Goal: Task Accomplishment & Management: Manage account settings

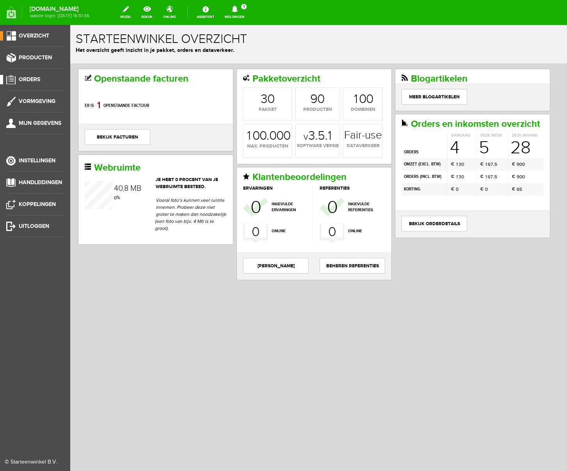
click at [29, 80] on span "Orders" at bounding box center [29, 79] width 21 height 7
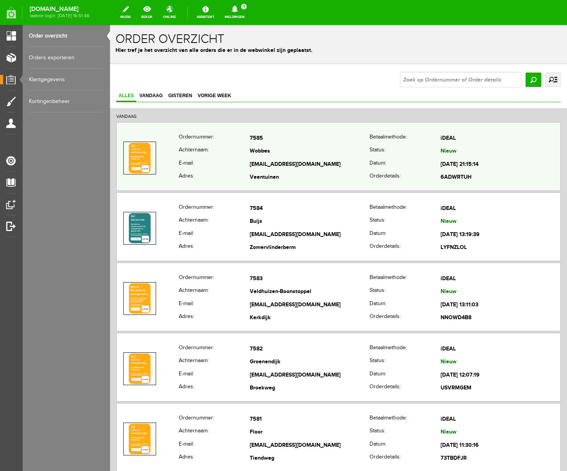
click at [230, 157] on th "Achternaam:" at bounding box center [214, 151] width 71 height 13
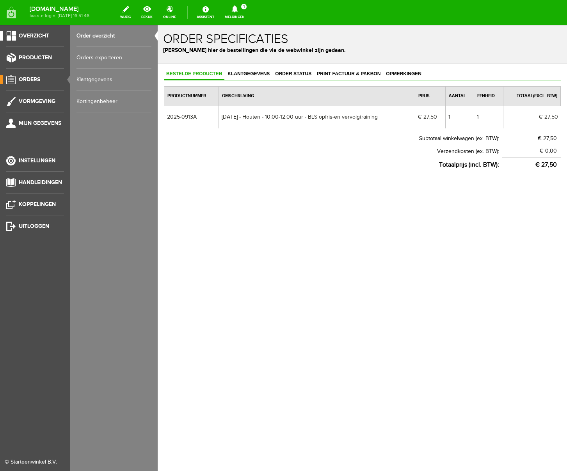
click at [34, 34] on span "Overzicht" at bounding box center [34, 35] width 30 height 7
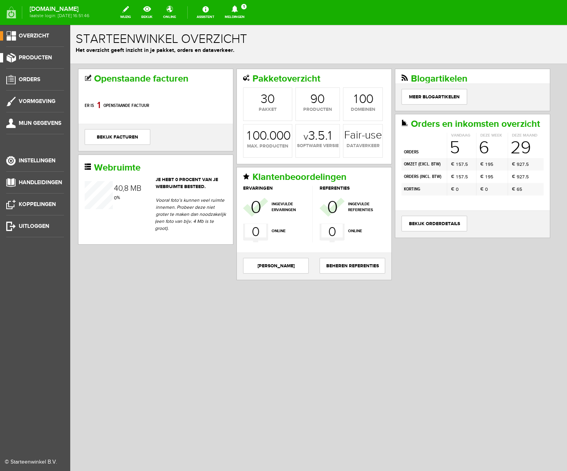
click at [39, 57] on span "Producten" at bounding box center [35, 57] width 33 height 7
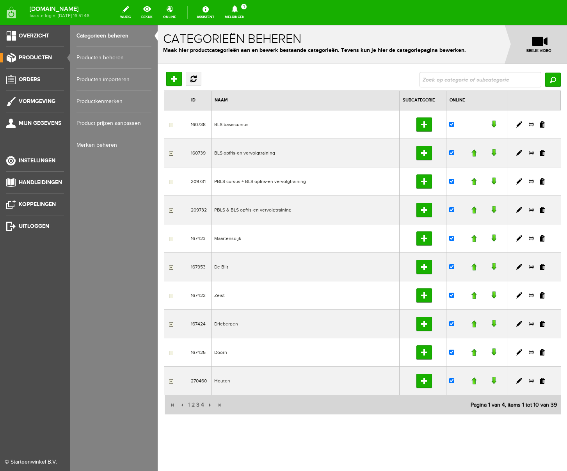
click at [103, 57] on link "Producten beheren" at bounding box center [114, 58] width 75 height 22
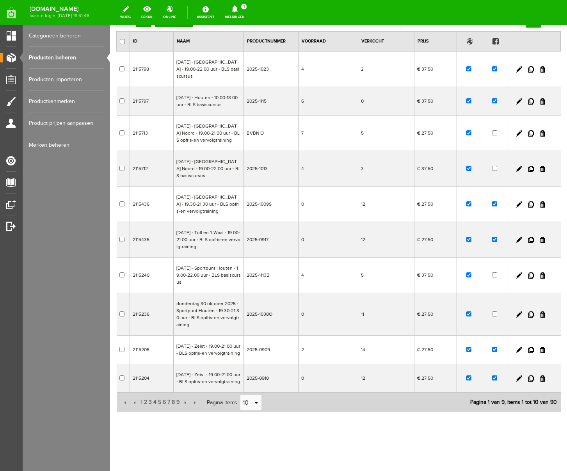
scroll to position [95, 0]
click at [543, 347] on link at bounding box center [542, 350] width 5 height 6
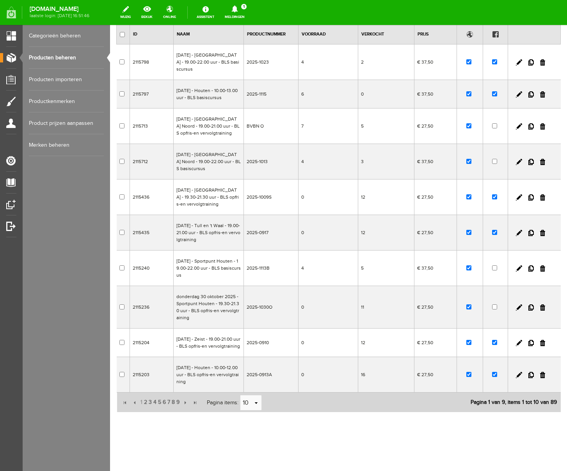
click at [245, 9] on icon at bounding box center [235, 8] width 20 height 7
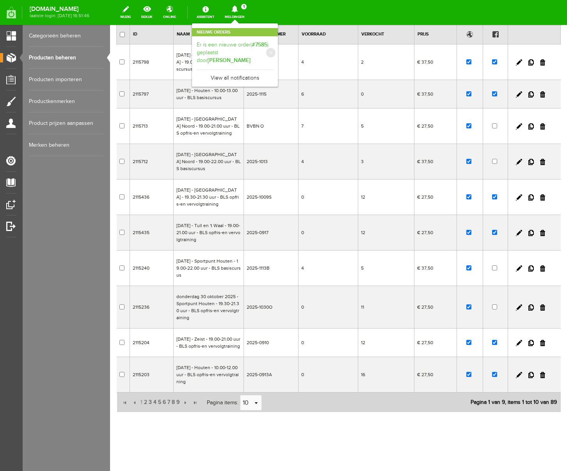
click at [273, 46] on link "Er is een nieuwe order( #7585 ) geplaatst door [PERSON_NAME]" at bounding box center [235, 53] width 77 height 24
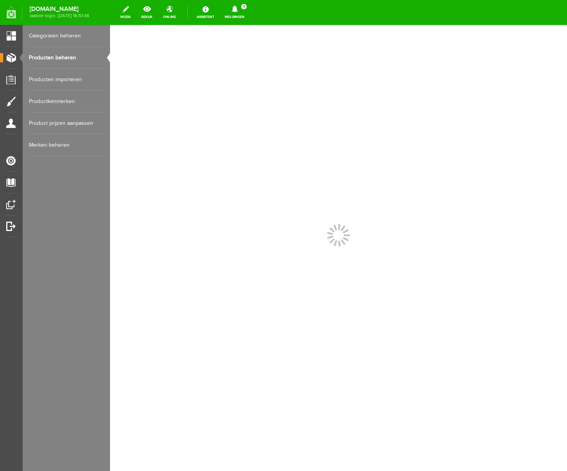
scroll to position [0, 0]
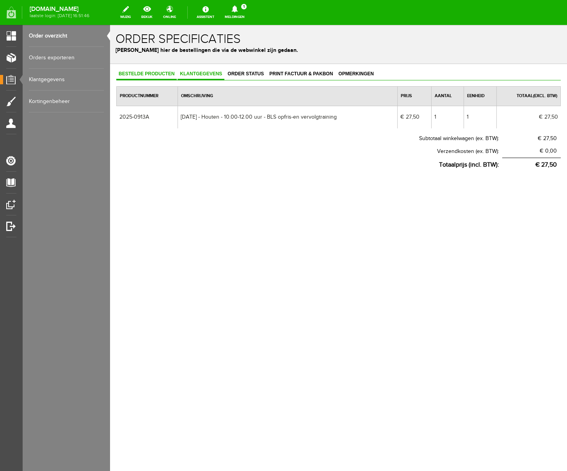
click at [189, 73] on span "Klantgegevens" at bounding box center [201, 73] width 47 height 5
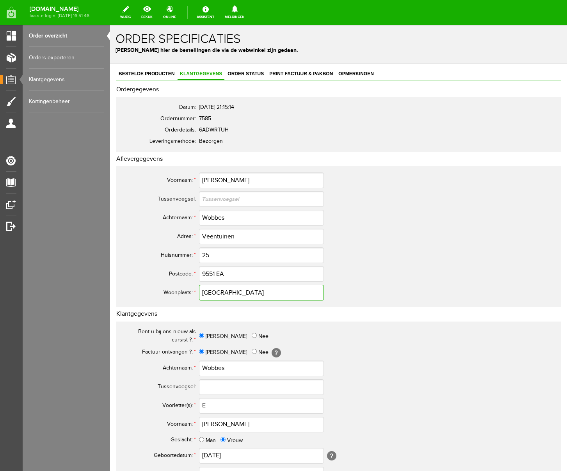
drag, startPoint x: 236, startPoint y: 295, endPoint x: 173, endPoint y: 293, distance: 62.9
click at [173, 293] on tr "Woonplaats: * [GEOGRAPHIC_DATA]" at bounding box center [308, 293] width 375 height 19
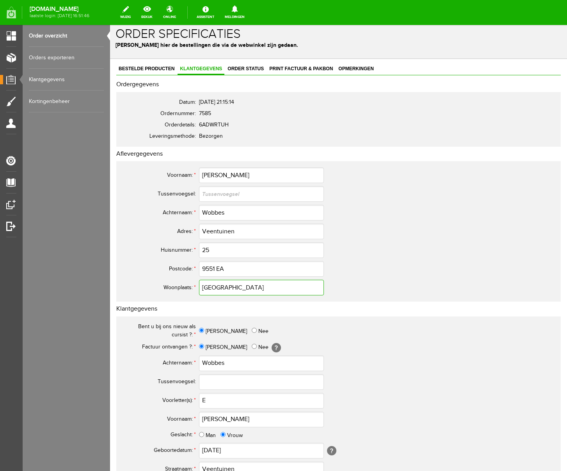
scroll to position [4, 0]
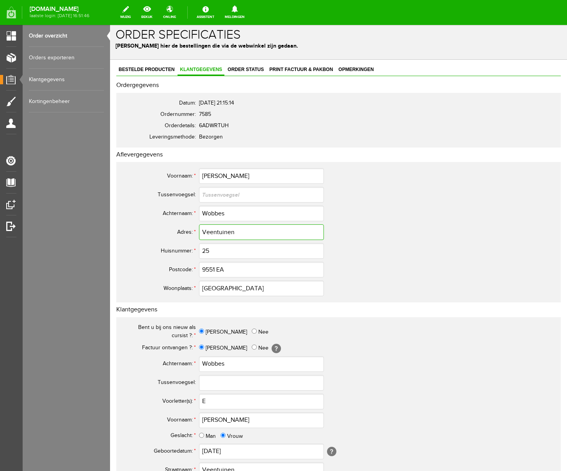
drag, startPoint x: 239, startPoint y: 231, endPoint x: 186, endPoint y: 230, distance: 52.7
click at [186, 230] on tr "Adres: * Veentuinen" at bounding box center [308, 232] width 375 height 19
drag, startPoint x: 231, startPoint y: 214, endPoint x: 134, endPoint y: 212, distance: 96.5
click at [134, 212] on tr "Achternaam: * Wobbes" at bounding box center [308, 213] width 375 height 19
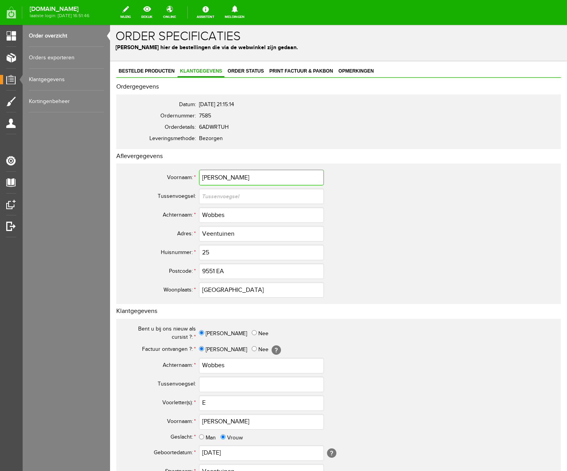
drag, startPoint x: 220, startPoint y: 176, endPoint x: 187, endPoint y: 177, distance: 33.2
click at [187, 177] on tr "Voornaam: * [PERSON_NAME]" at bounding box center [308, 177] width 375 height 19
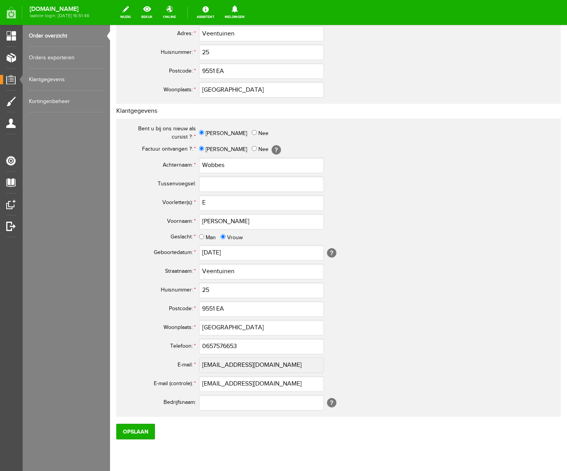
scroll to position [229, 0]
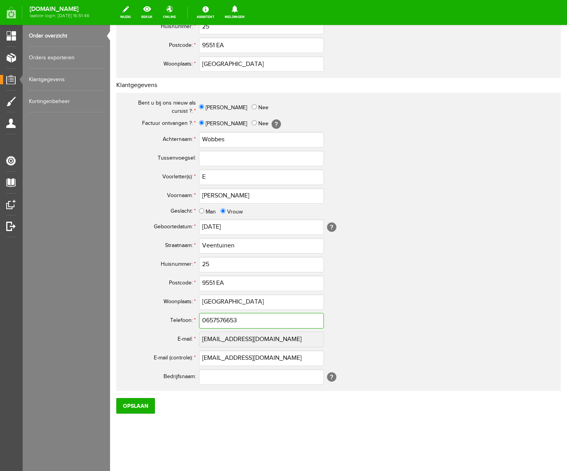
click at [210, 322] on input "0657576653" at bounding box center [261, 321] width 125 height 16
drag, startPoint x: 244, startPoint y: 321, endPoint x: 139, endPoint y: 317, distance: 105.1
click at [139, 317] on tr "Telefoon: * 06-57576653" at bounding box center [308, 321] width 375 height 19
type input "06-57576653"
drag, startPoint x: 275, startPoint y: 358, endPoint x: 150, endPoint y: 358, distance: 125.4
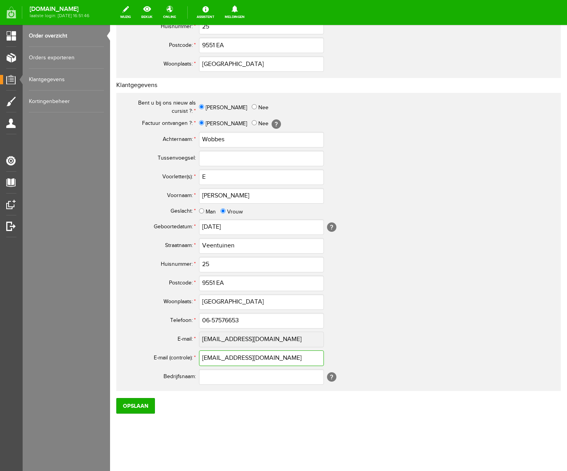
click at [150, 358] on tr "E-mail (controle): * [EMAIL_ADDRESS][DOMAIN_NAME]" at bounding box center [308, 358] width 375 height 19
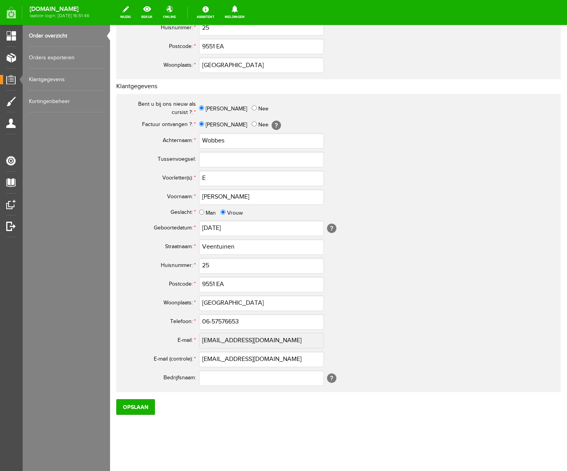
click at [393, 375] on td "[?]" at bounding box center [347, 378] width 297 height 19
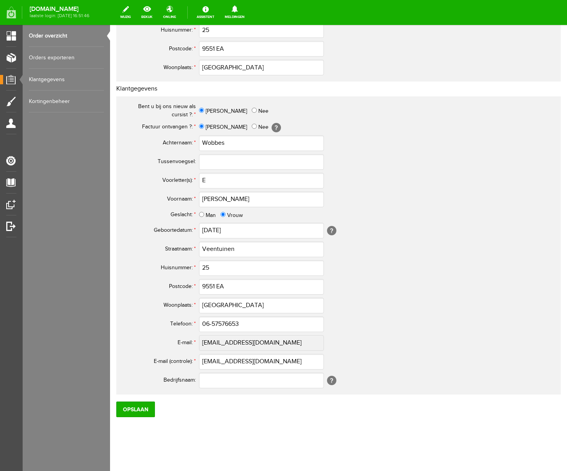
scroll to position [0, 0]
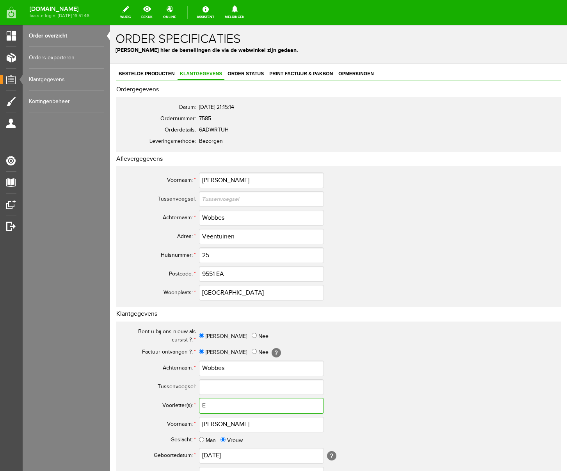
click at [244, 407] on input "E" at bounding box center [261, 406] width 125 height 16
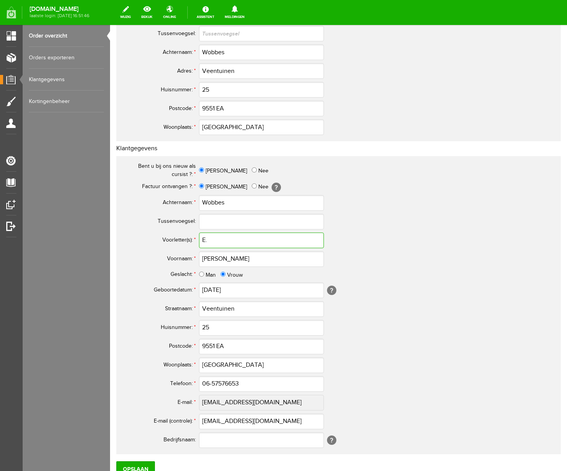
scroll to position [220, 0]
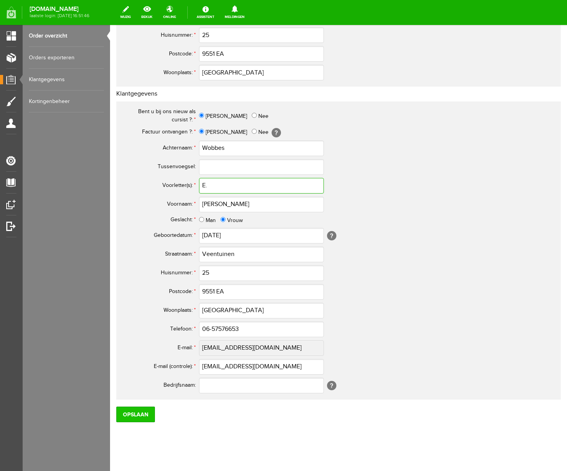
type input "E."
click at [140, 416] on input "Opslaan" at bounding box center [135, 415] width 39 height 16
click at [386, 446] on div "Bestelde producten Klantgegevens Order status Print factuur & pakbon Opmerkinge…" at bounding box center [338, 162] width 457 height 637
click at [138, 415] on input "Opslaan" at bounding box center [135, 415] width 39 height 16
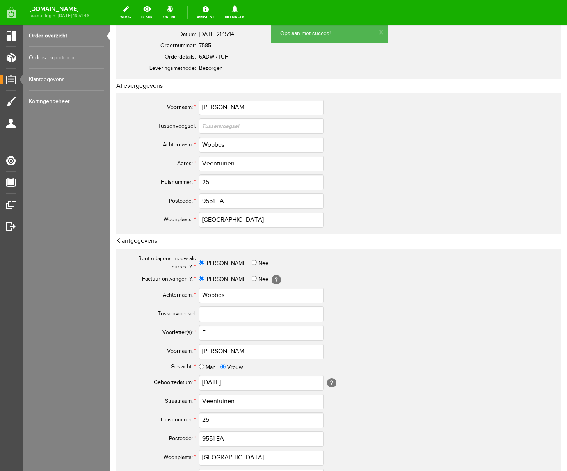
scroll to position [0, 0]
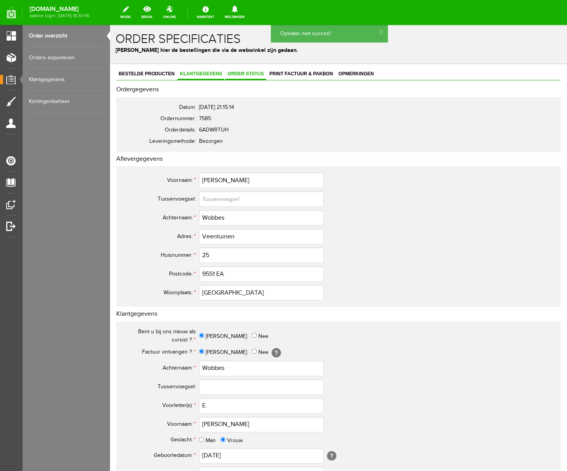
click at [257, 73] on span "Order status" at bounding box center [245, 73] width 41 height 5
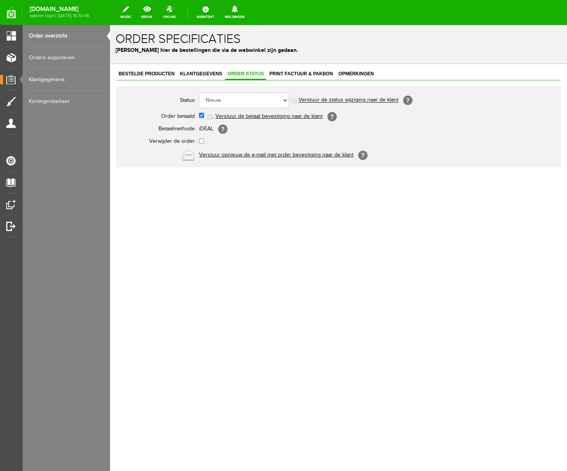
click at [266, 117] on link "Verstuur de betaal bevestiging naar de klant" at bounding box center [269, 116] width 107 height 6
click at [308, 72] on span "Print factuur & pakbon" at bounding box center [301, 73] width 68 height 5
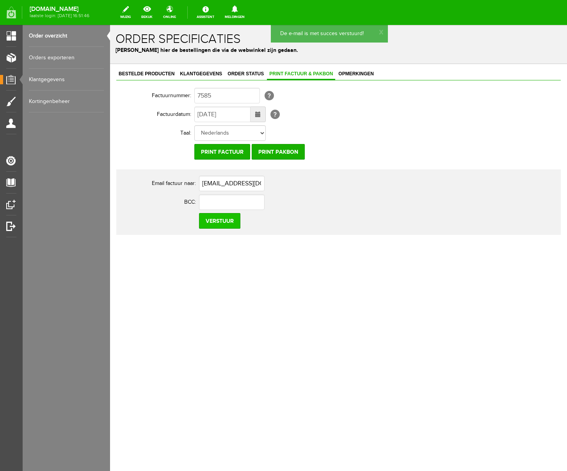
click at [216, 221] on input "Verstuur" at bounding box center [219, 221] width 41 height 16
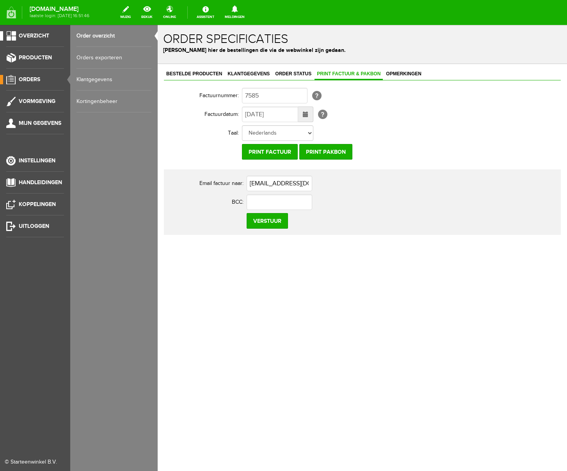
click at [27, 36] on span "Overzicht" at bounding box center [34, 35] width 30 height 7
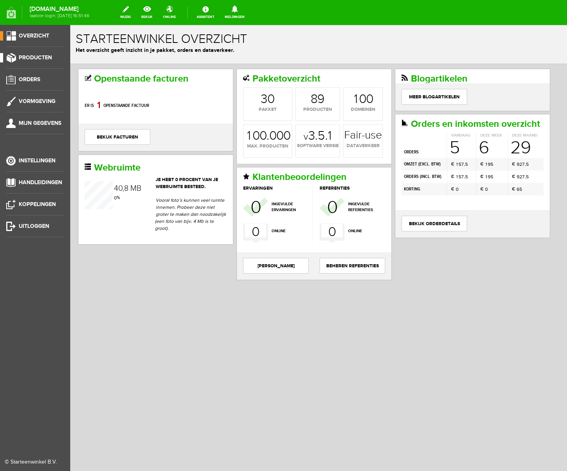
click at [37, 55] on span "Producten" at bounding box center [35, 57] width 33 height 7
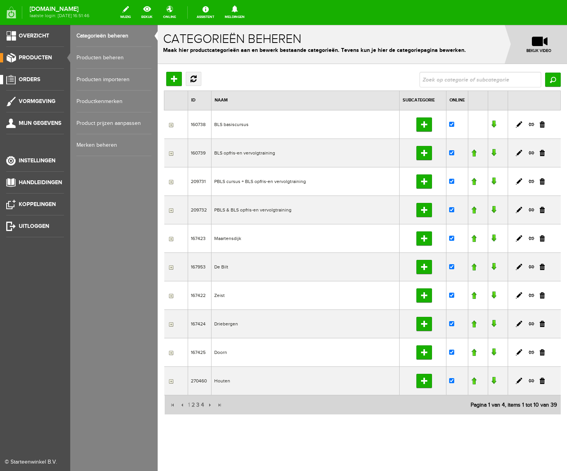
click at [38, 77] on span "Orders" at bounding box center [29, 79] width 21 height 7
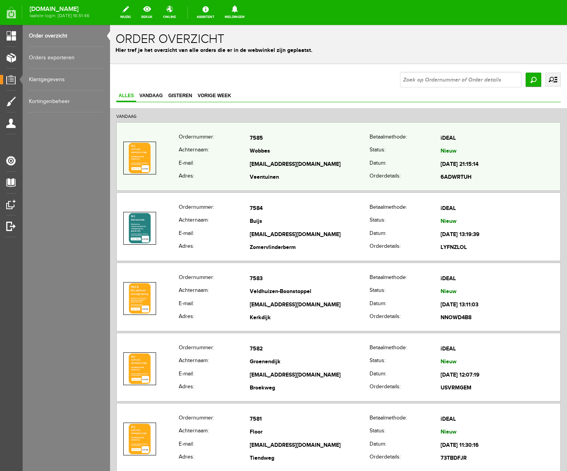
click at [319, 165] on td "[EMAIL_ADDRESS][DOMAIN_NAME]" at bounding box center [310, 164] width 120 height 13
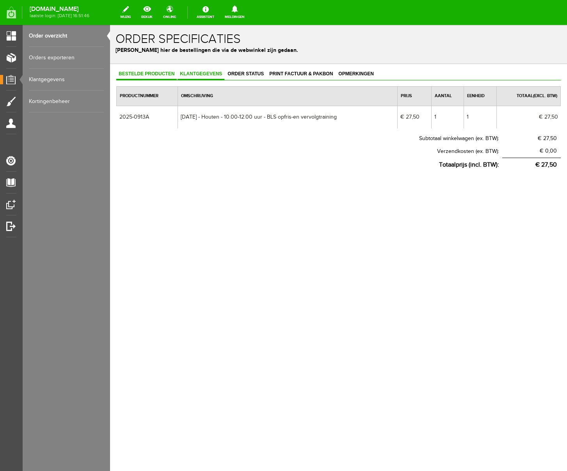
click at [201, 73] on span "Klantgegevens" at bounding box center [201, 73] width 47 height 5
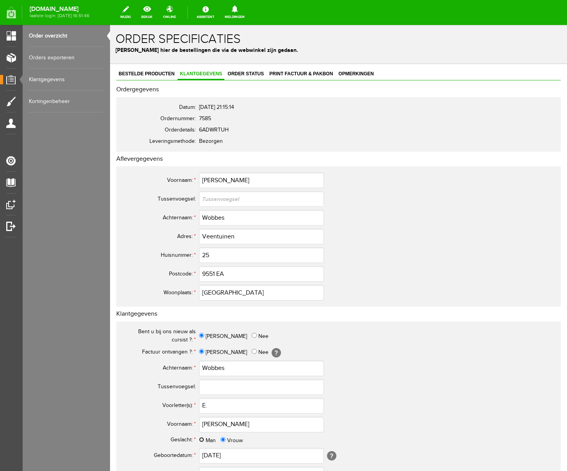
click at [203, 439] on input "Man" at bounding box center [201, 439] width 5 height 5
radio input "true"
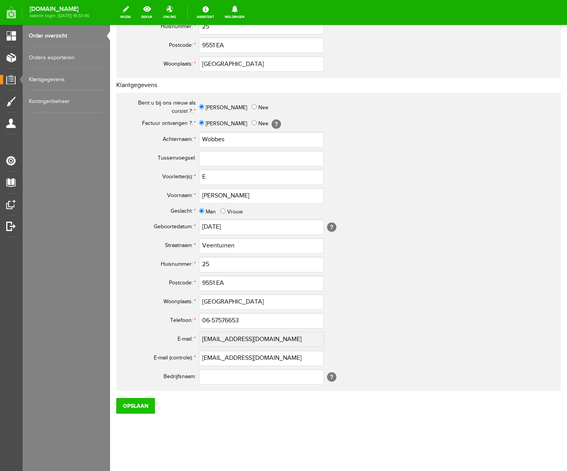
click at [127, 403] on input "Opslaan" at bounding box center [135, 406] width 39 height 16
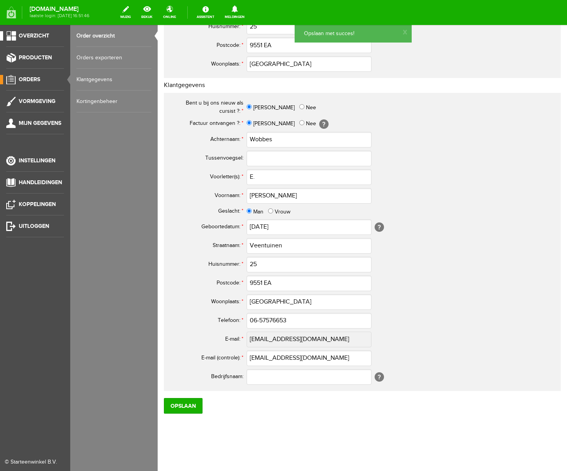
click at [30, 36] on span "Overzicht" at bounding box center [34, 35] width 30 height 7
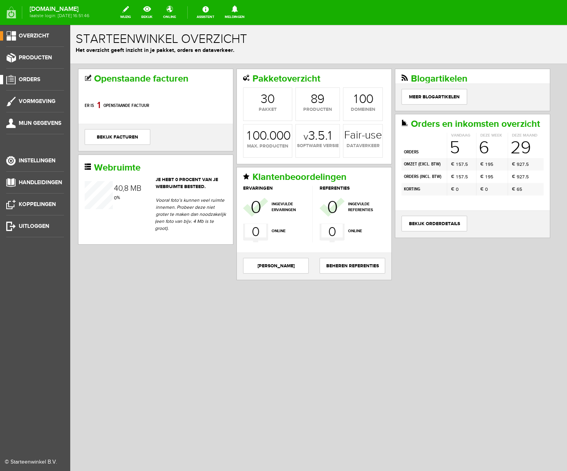
click at [32, 77] on span "Orders" at bounding box center [29, 79] width 21 height 7
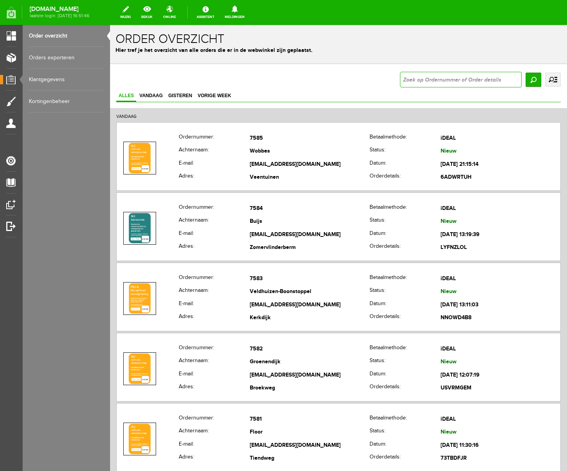
click at [417, 77] on input "text" at bounding box center [461, 80] width 122 height 16
type input "7305"
click at [533, 82] on input "Zoeken" at bounding box center [534, 80] width 16 height 14
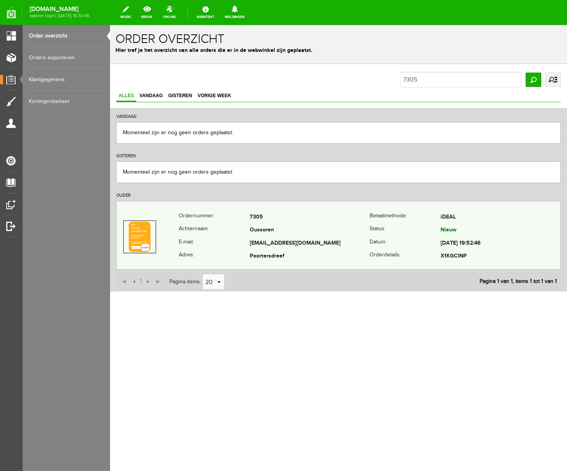
click at [289, 237] on td "[EMAIL_ADDRESS][DOMAIN_NAME]" at bounding box center [310, 243] width 120 height 13
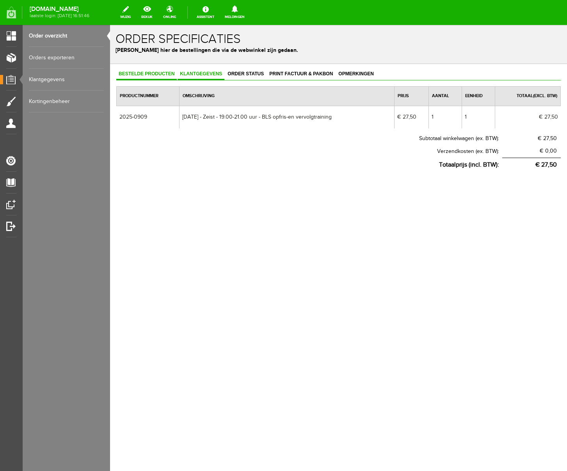
click at [214, 77] on link "Klantgegevens" at bounding box center [201, 74] width 47 height 11
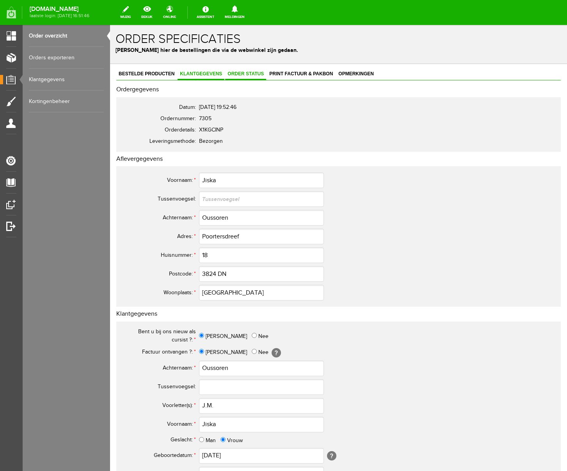
click at [258, 73] on span "Order status" at bounding box center [245, 73] width 41 height 5
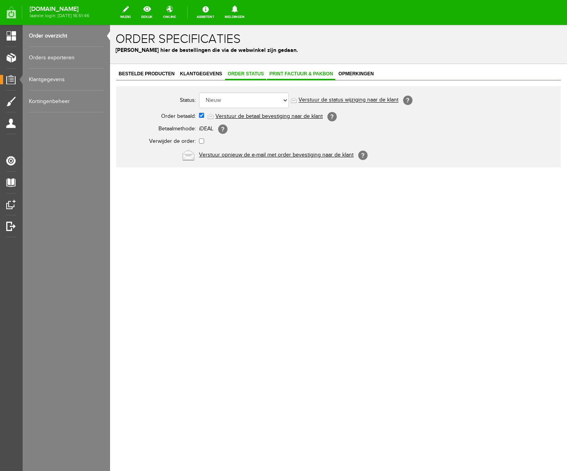
click at [295, 72] on span "Print factuur & pakbon" at bounding box center [301, 73] width 68 height 5
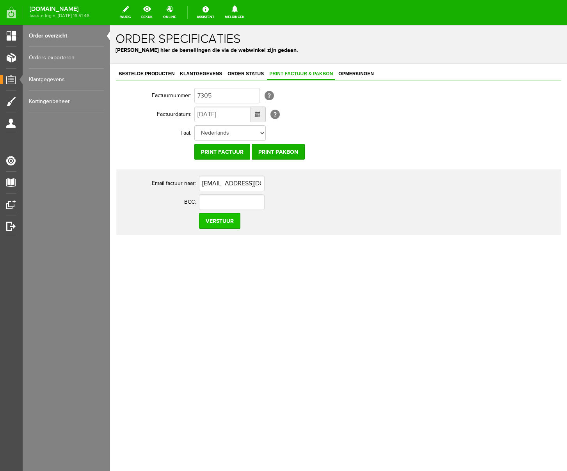
click at [222, 224] on input "Verstuur" at bounding box center [219, 221] width 41 height 16
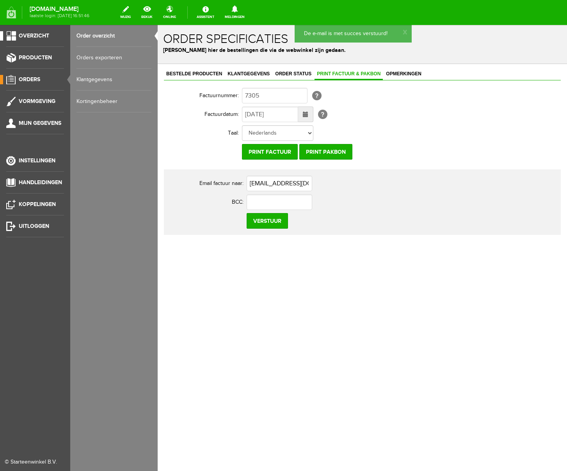
click at [28, 34] on span "Overzicht" at bounding box center [34, 35] width 30 height 7
